Goal: Task Accomplishment & Management: Manage account settings

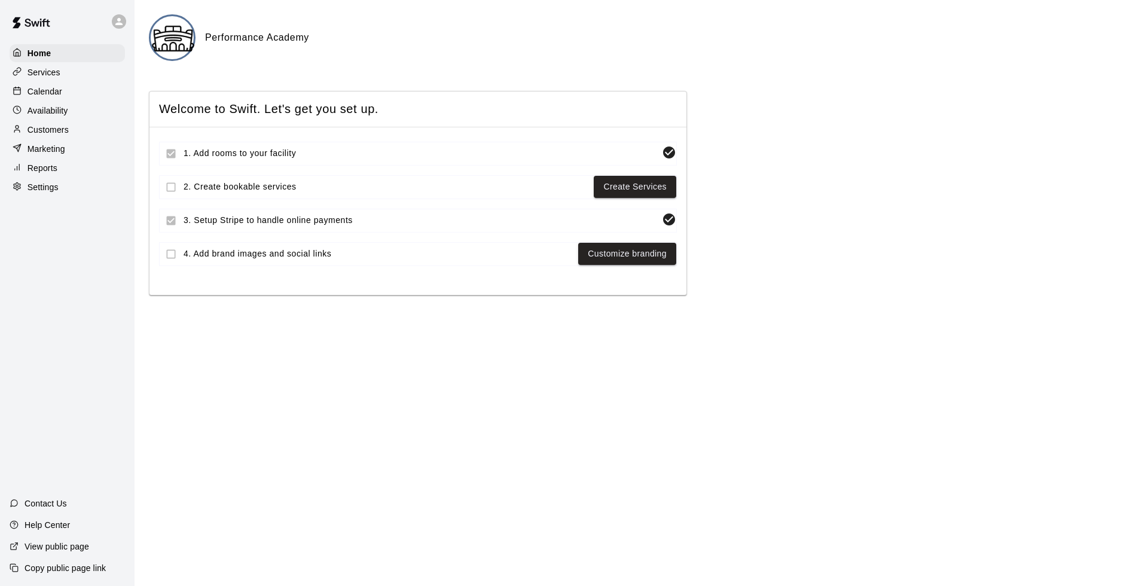
click at [39, 190] on p "Settings" at bounding box center [43, 187] width 31 height 12
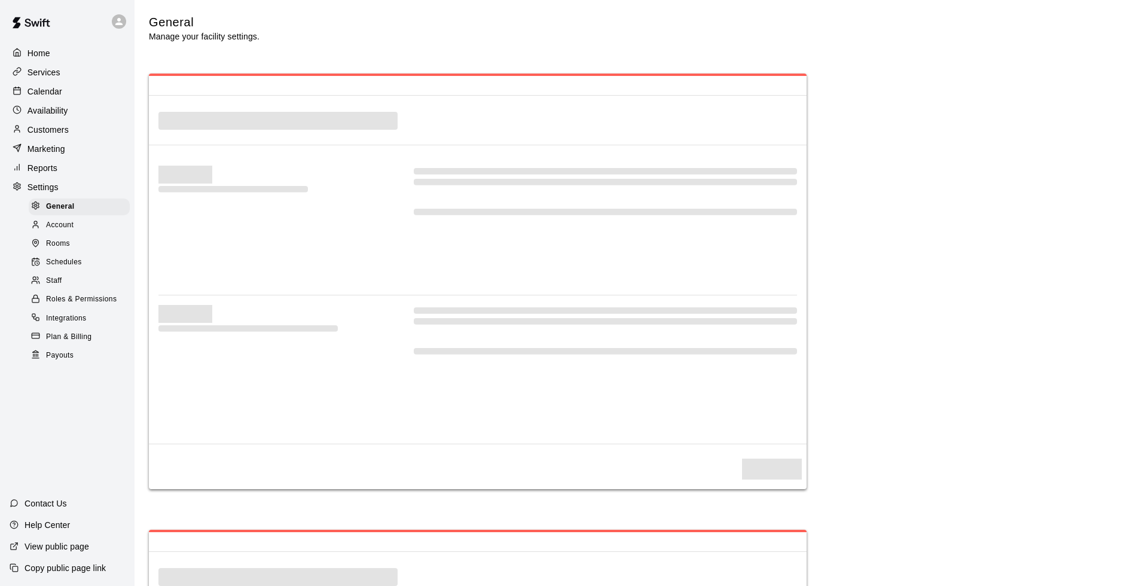
select select "**"
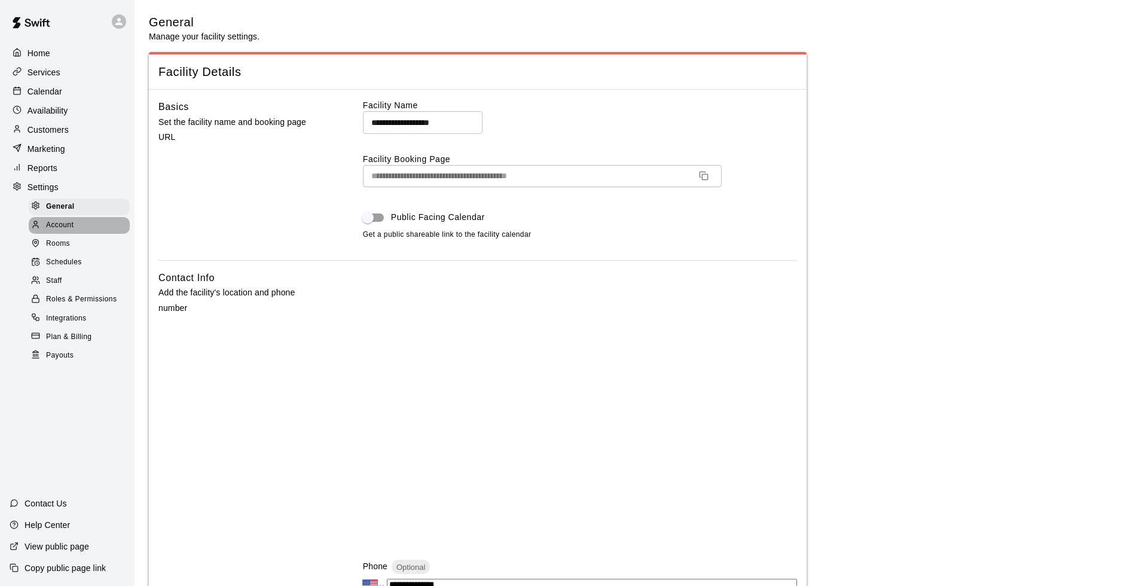
click at [59, 225] on span "Account" at bounding box center [60, 225] width 28 height 12
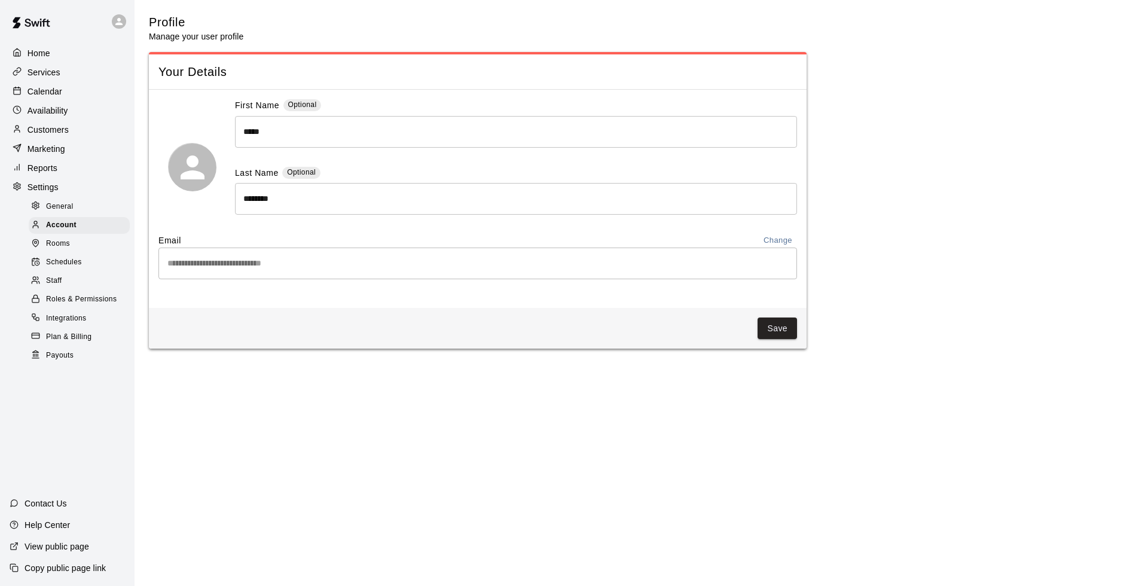
click at [58, 243] on span "Rooms" at bounding box center [58, 244] width 24 height 12
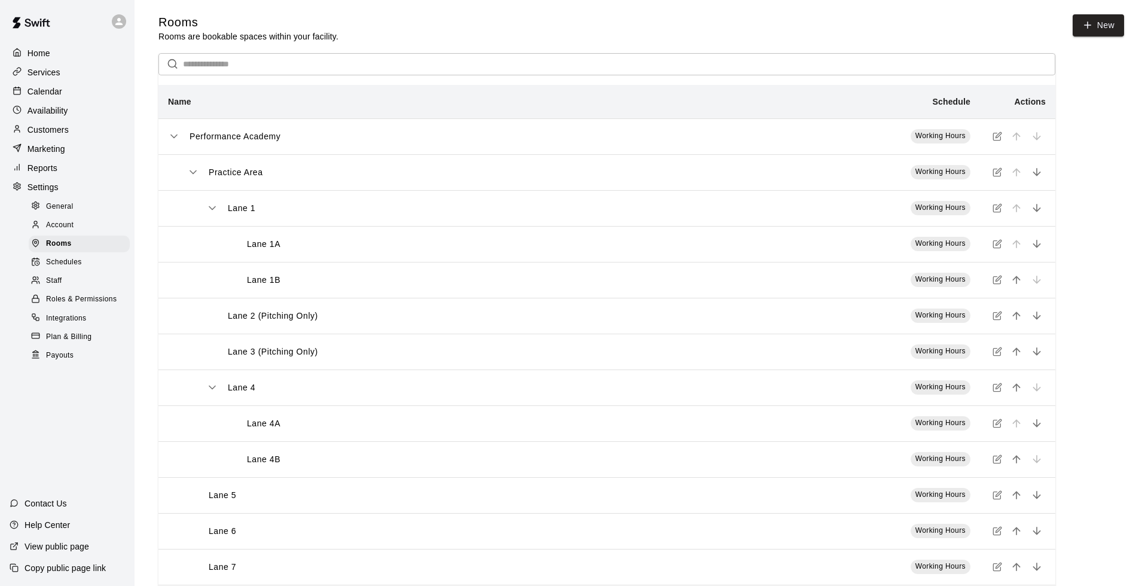
click at [60, 258] on span "Schedules" at bounding box center [64, 263] width 36 height 12
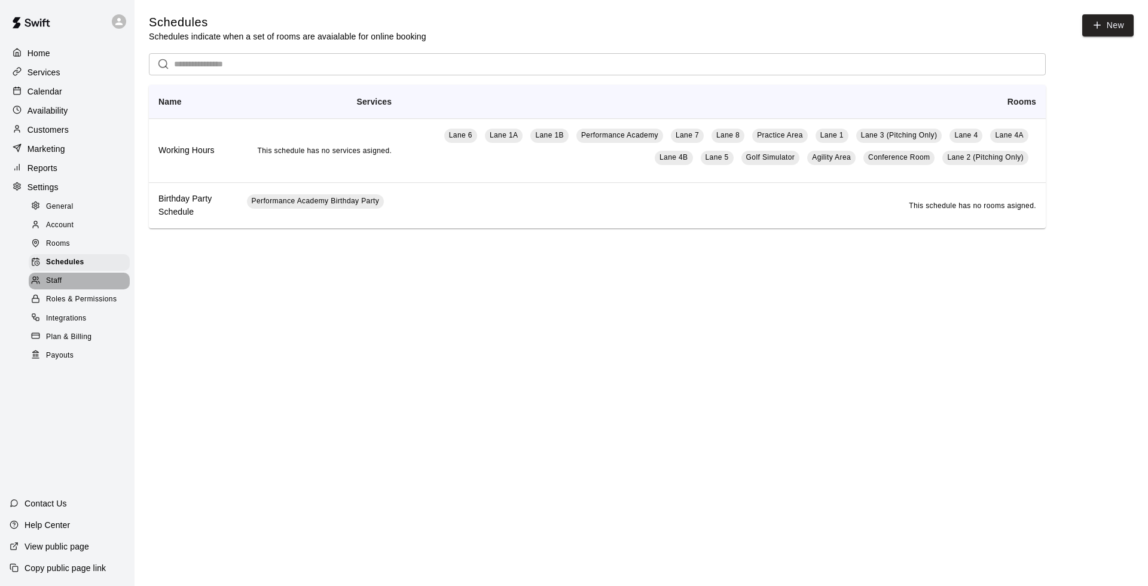
click at [53, 278] on span "Staff" at bounding box center [54, 281] width 16 height 12
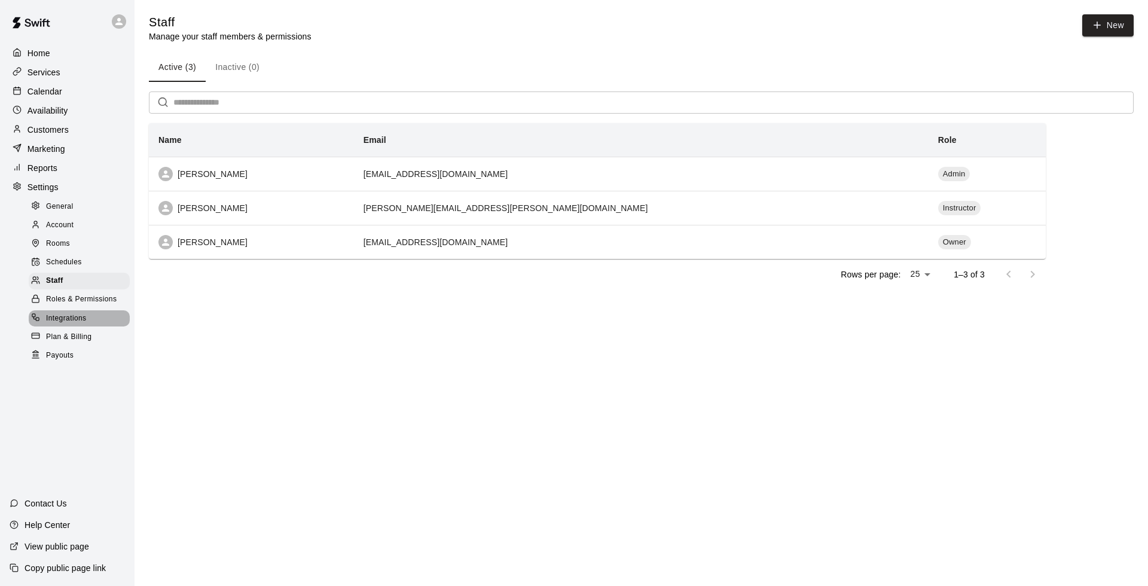
click at [74, 313] on span "Integrations" at bounding box center [66, 319] width 41 height 12
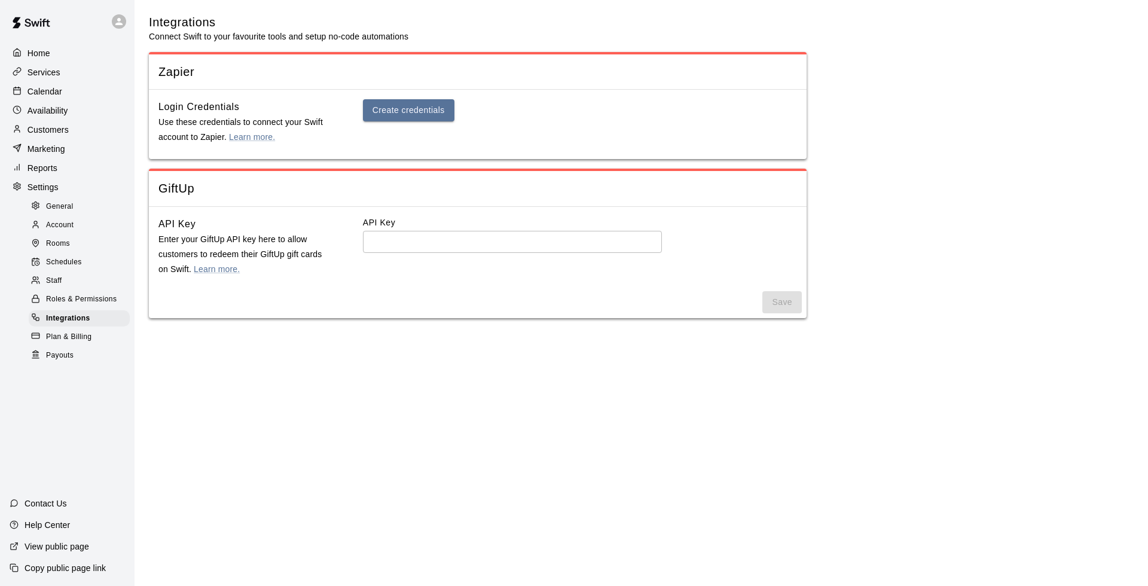
click at [75, 331] on span "Plan & Billing" at bounding box center [68, 337] width 45 height 12
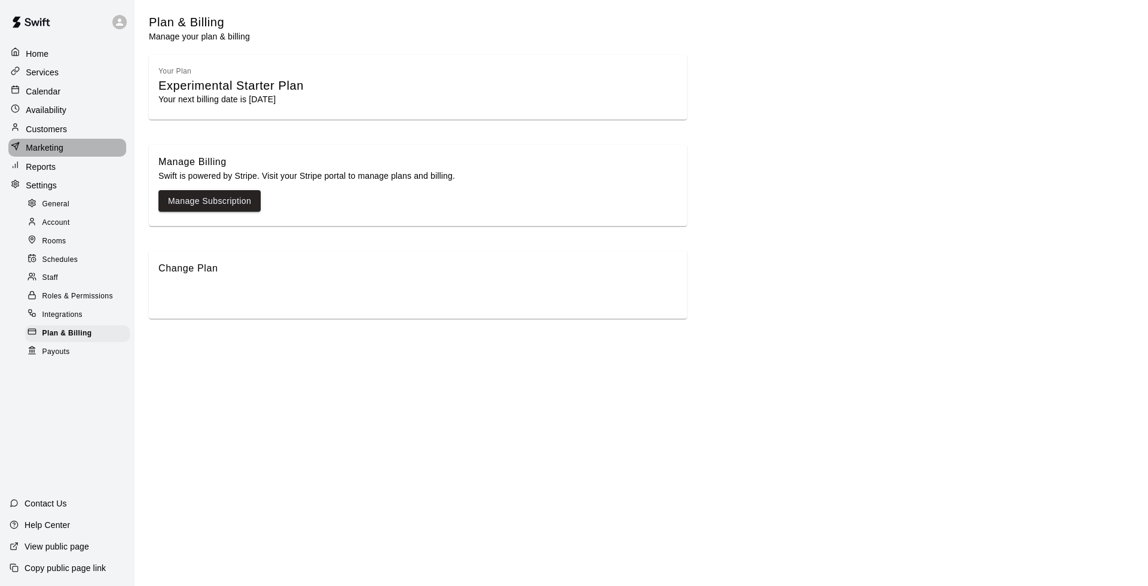
click at [39, 145] on p "Marketing" at bounding box center [45, 148] width 38 height 12
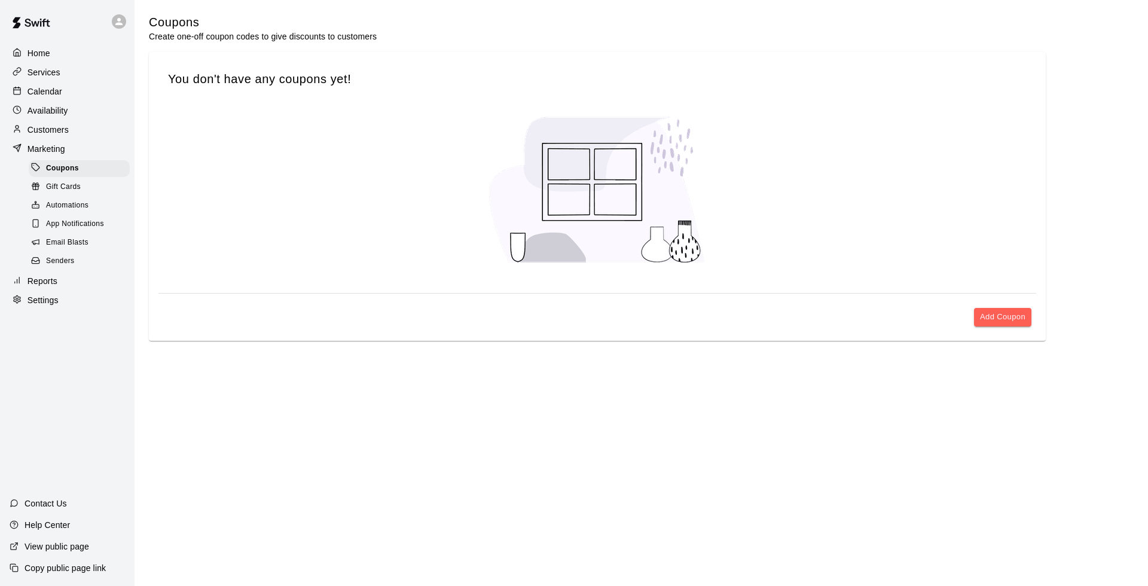
click at [41, 56] on p "Home" at bounding box center [39, 53] width 23 height 12
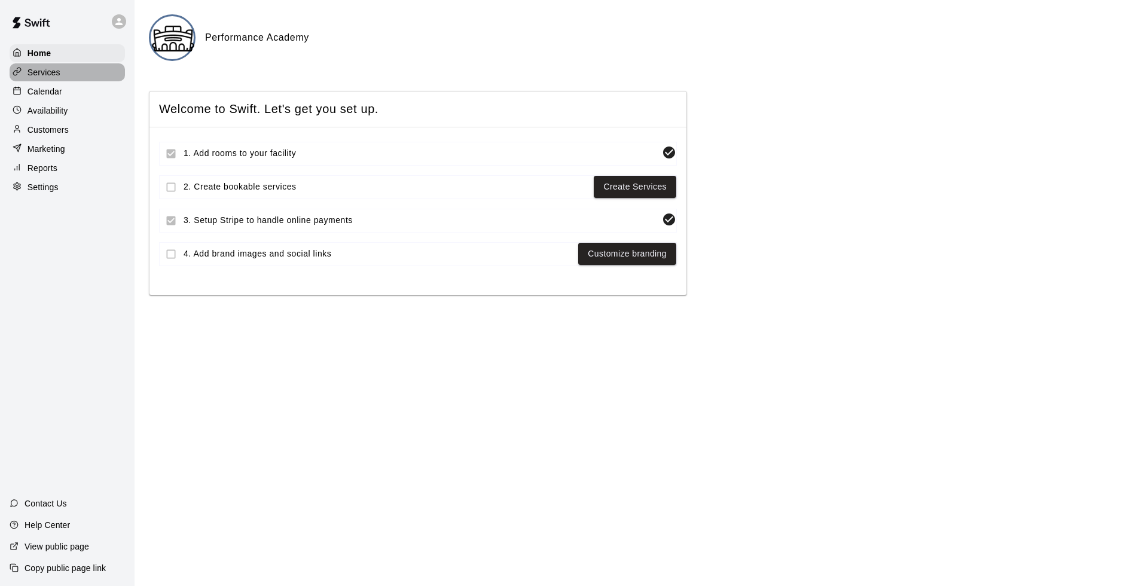
click at [42, 74] on p "Services" at bounding box center [44, 72] width 33 height 12
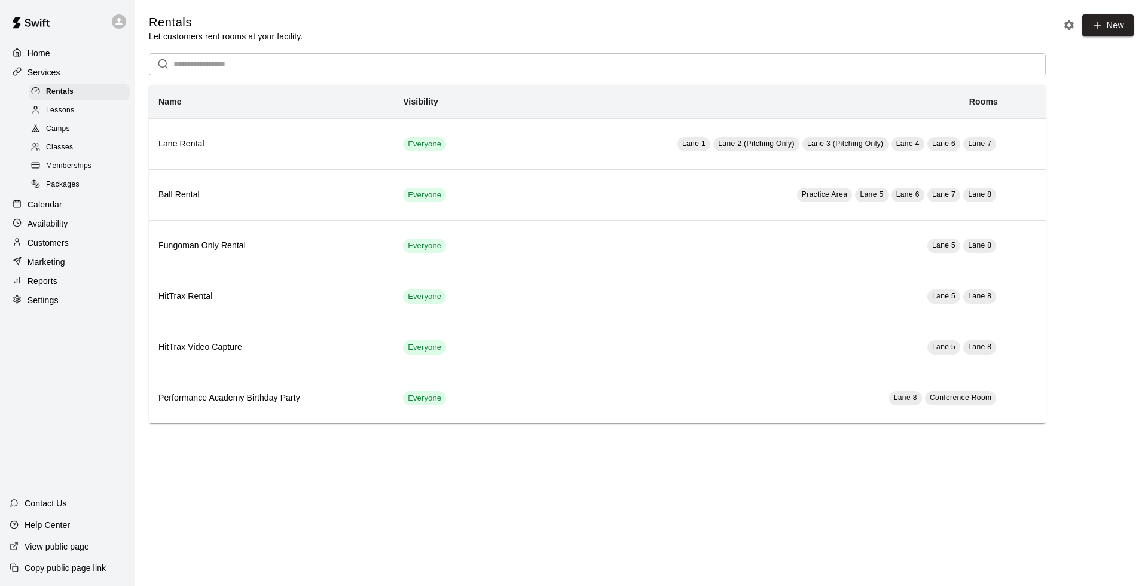
click at [51, 299] on p "Settings" at bounding box center [43, 300] width 31 height 12
select select "**"
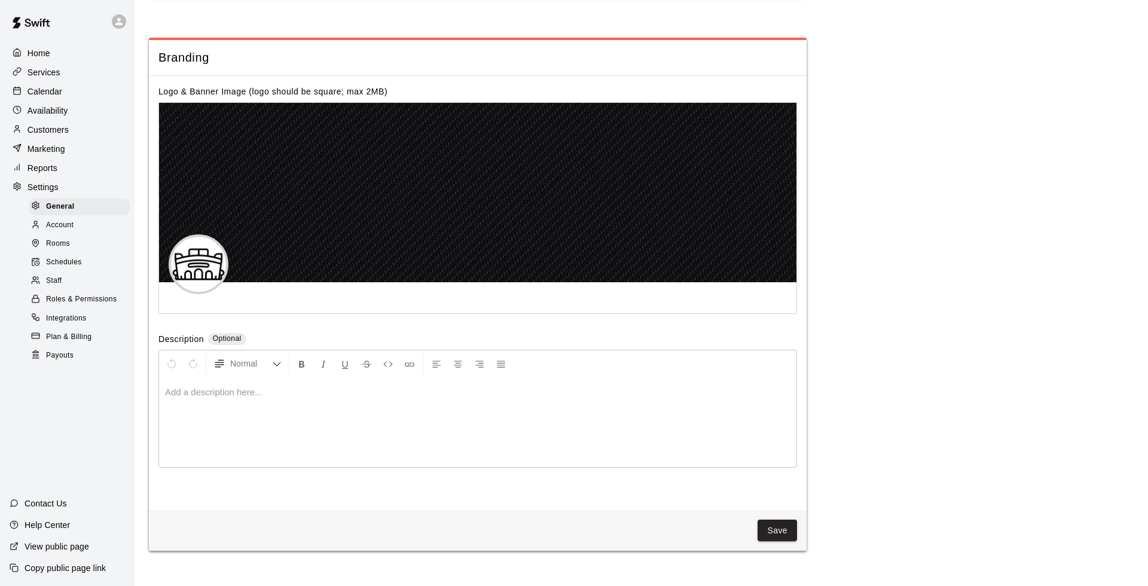
scroll to position [2579, 0]
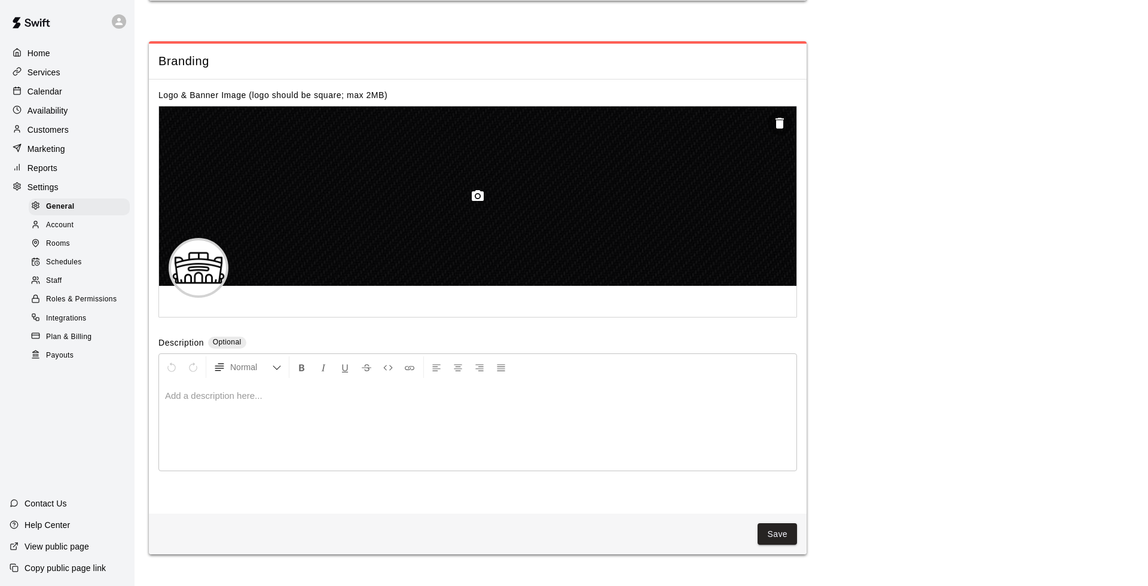
click at [478, 190] on icon "button" at bounding box center [478, 196] width 14 height 14
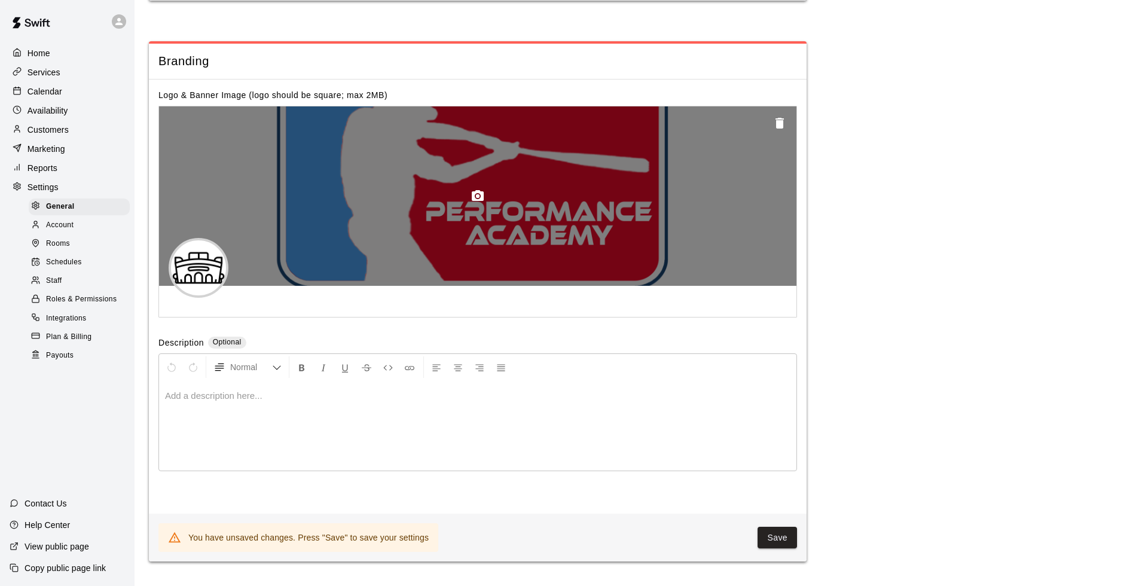
click at [777, 118] on icon "button" at bounding box center [780, 123] width 8 height 11
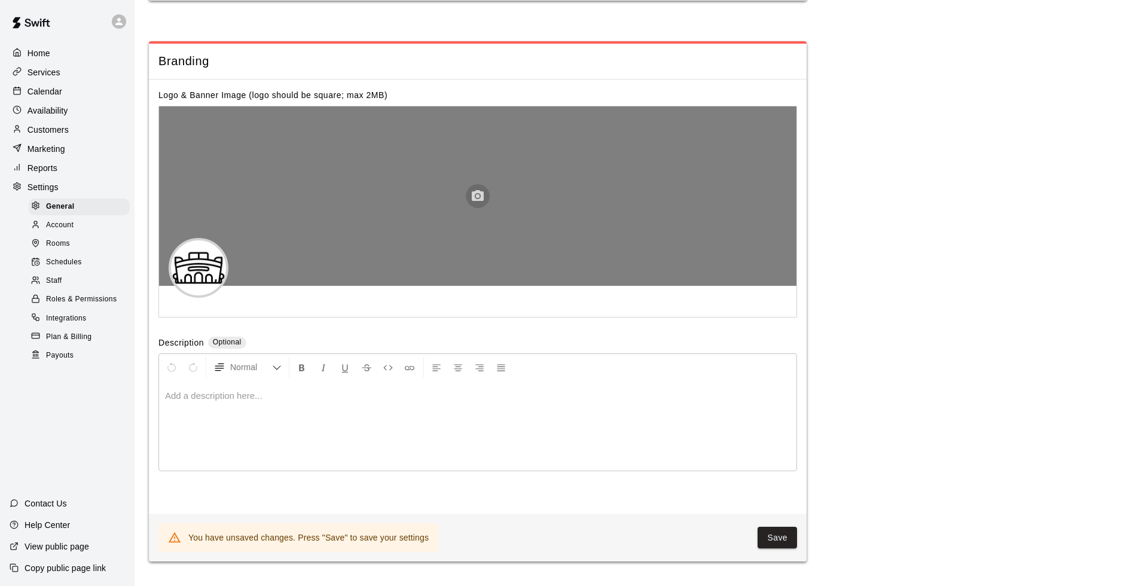
click at [480, 189] on icon "button" at bounding box center [478, 196] width 14 height 14
click at [478, 194] on circle "button" at bounding box center [478, 196] width 4 height 4
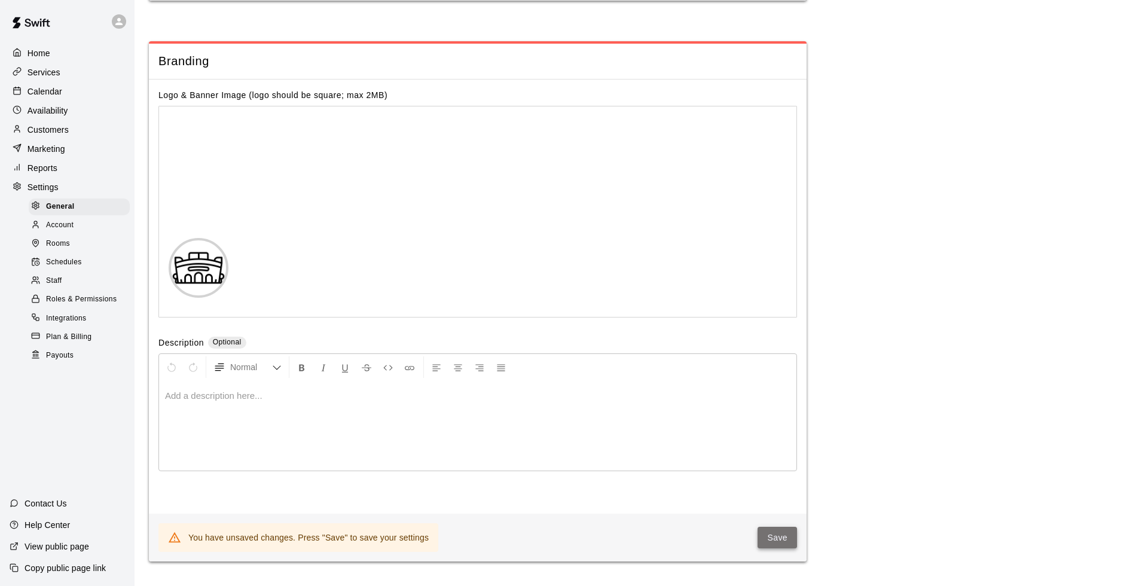
click at [777, 530] on button "Save" at bounding box center [777, 538] width 39 height 22
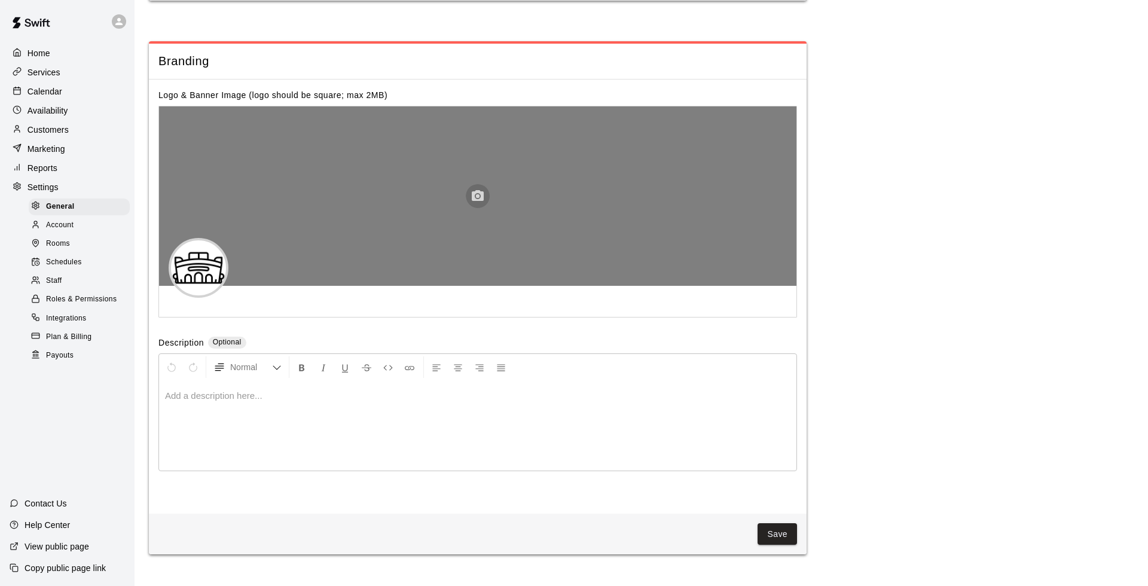
click at [477, 194] on circle "button" at bounding box center [478, 196] width 4 height 4
click at [478, 194] on circle "button" at bounding box center [478, 196] width 4 height 4
click at [481, 190] on icon "button" at bounding box center [478, 195] width 12 height 11
click at [480, 190] on icon "button" at bounding box center [478, 196] width 14 height 14
click at [472, 190] on icon "button" at bounding box center [478, 195] width 12 height 11
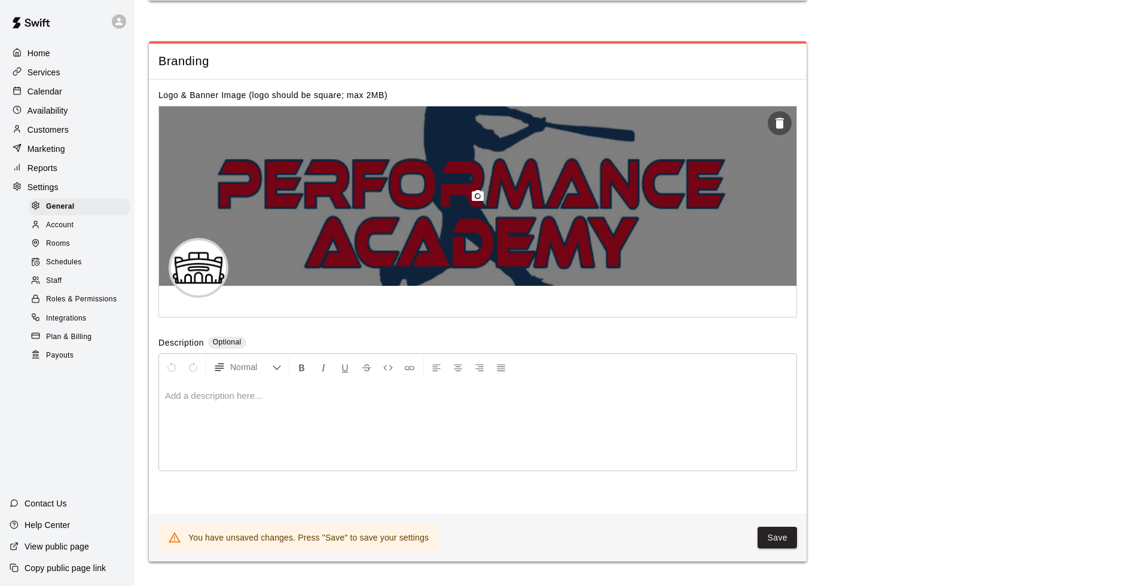
click at [530, 204] on div at bounding box center [478, 195] width 638 height 179
click at [783, 118] on icon "button" at bounding box center [780, 123] width 8 height 11
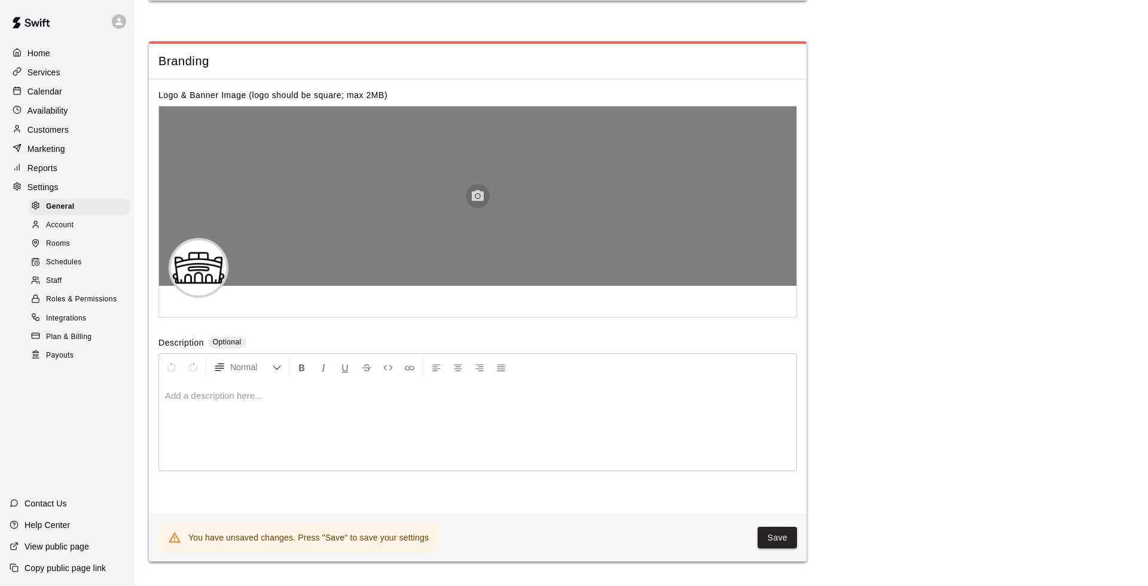
click at [476, 189] on icon "button" at bounding box center [478, 196] width 14 height 14
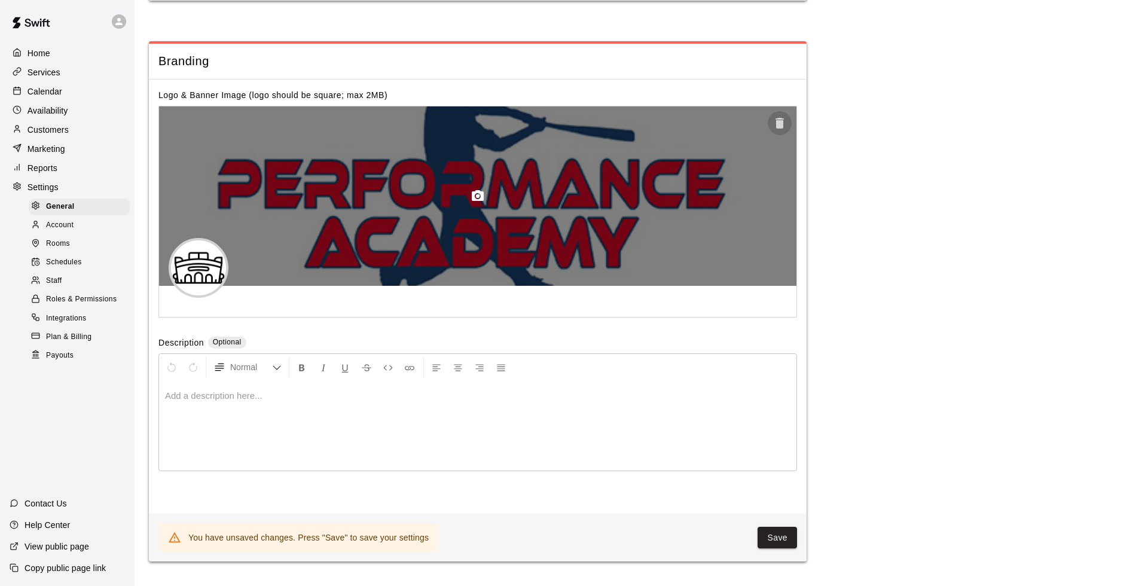
click at [783, 118] on icon "button" at bounding box center [780, 123] width 8 height 11
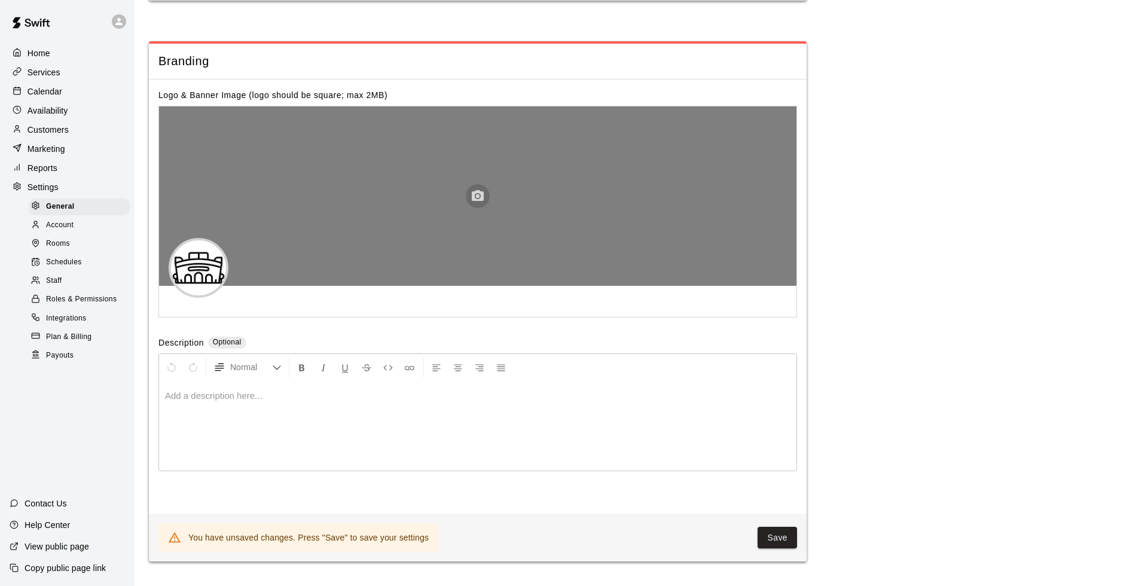
click at [479, 190] on icon "button" at bounding box center [478, 196] width 14 height 14
click at [765, 122] on div at bounding box center [478, 195] width 638 height 179
click at [478, 194] on circle "button" at bounding box center [478, 196] width 4 height 4
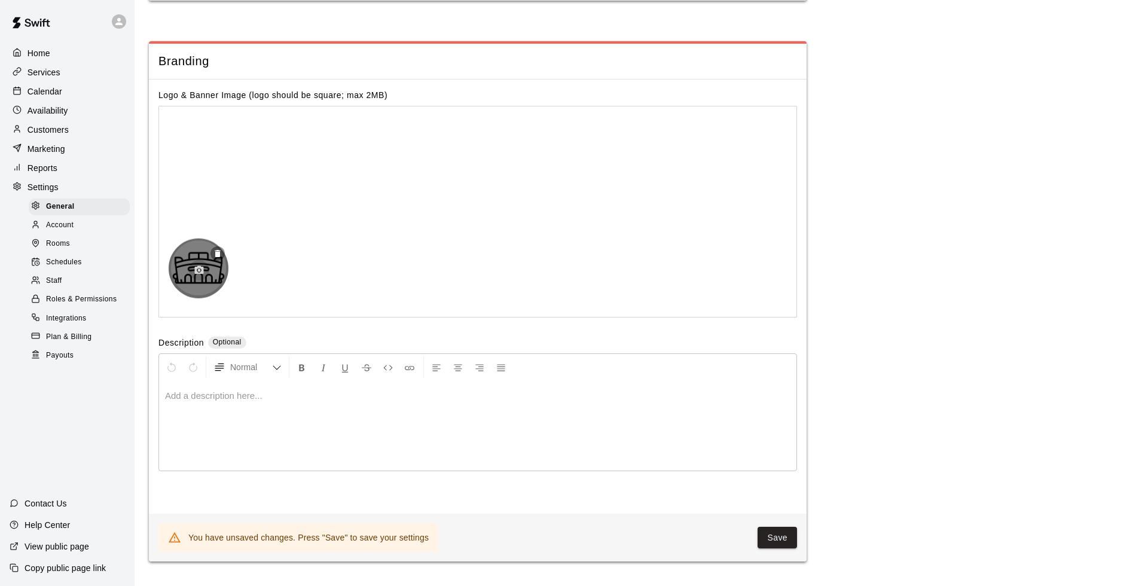
click at [198, 269] on circle "button" at bounding box center [199, 270] width 3 height 3
click at [779, 532] on button "Save" at bounding box center [777, 538] width 39 height 22
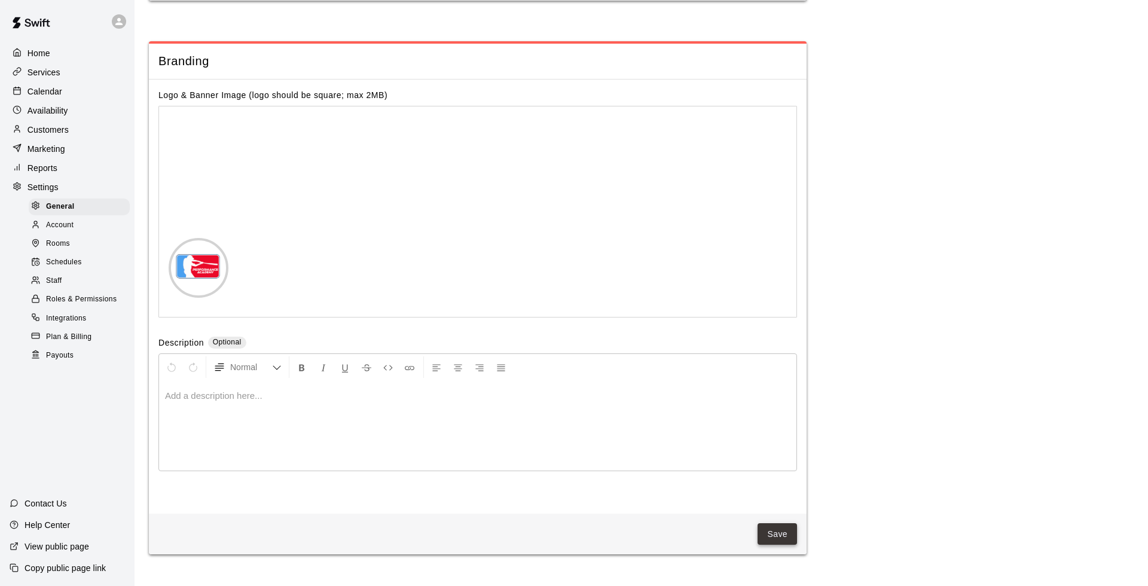
click at [778, 525] on button "Save" at bounding box center [777, 534] width 39 height 22
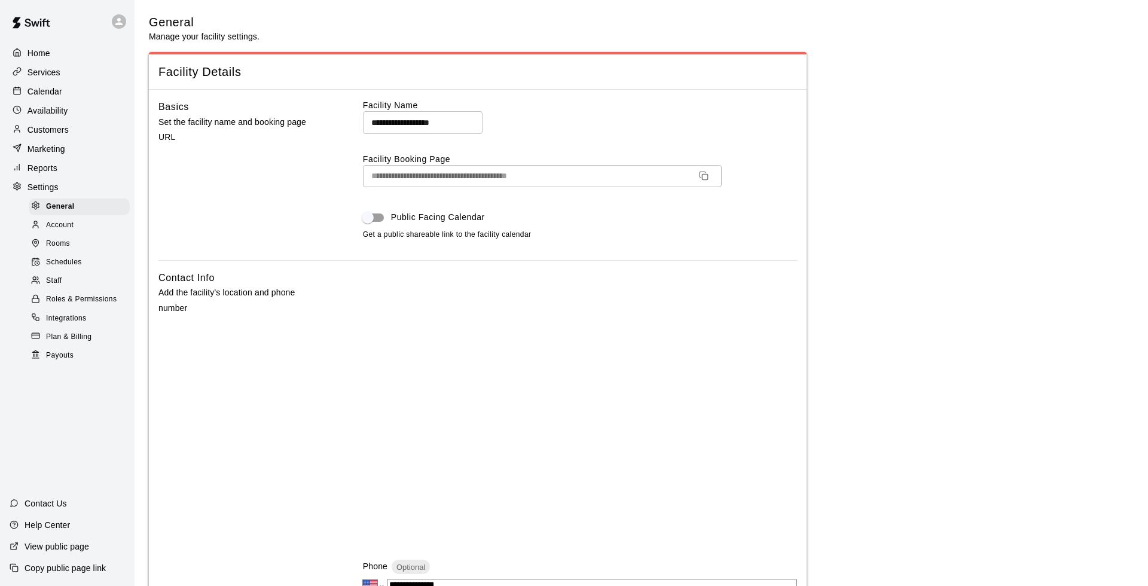
scroll to position [0, 0]
click at [33, 51] on p "Home" at bounding box center [39, 53] width 23 height 12
